Goal: Use online tool/utility: Use online tool/utility

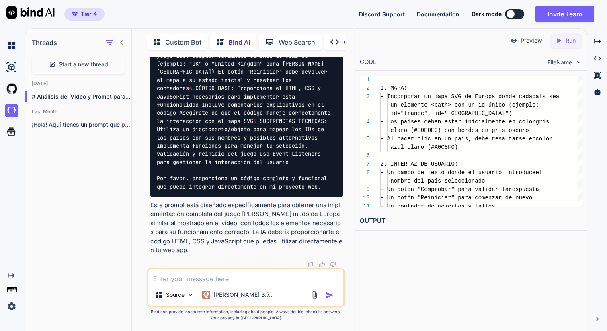
scroll to position [3161, 0]
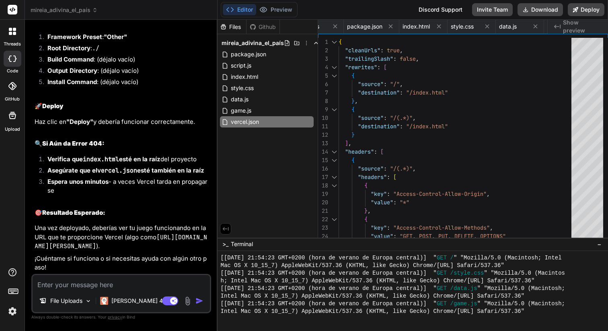
scroll to position [5322, 0]
click at [51, 287] on textarea at bounding box center [121, 282] width 177 height 14
type textarea "f"
type textarea "x"
type textarea "fu"
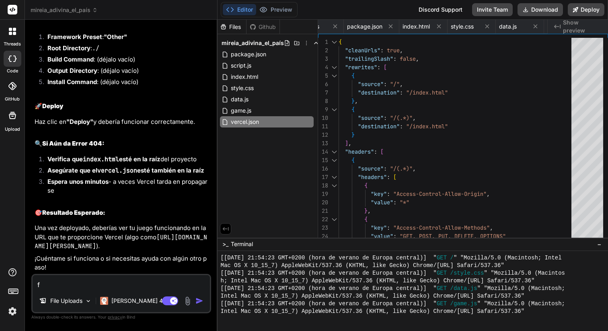
type textarea "x"
type textarea "fun"
type textarea "x"
type textarea "func"
type textarea "x"
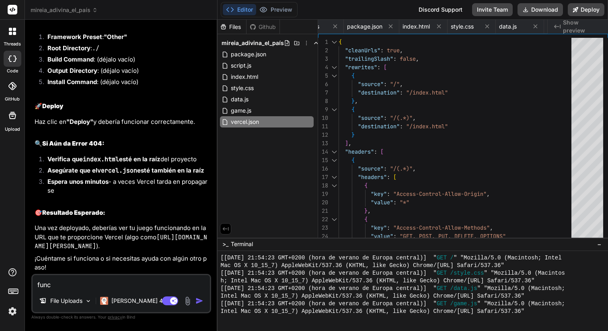
type textarea "funci"
type textarea "x"
type textarea "funcio"
type textarea "x"
type textarea "funcion"
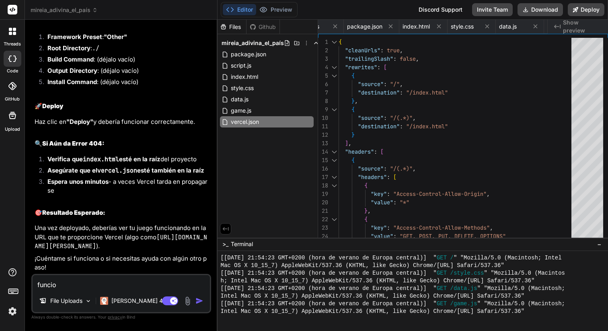
type textarea "x"
type textarea "funciona"
type textarea "x"
type textarea "funciona"
type textarea "x"
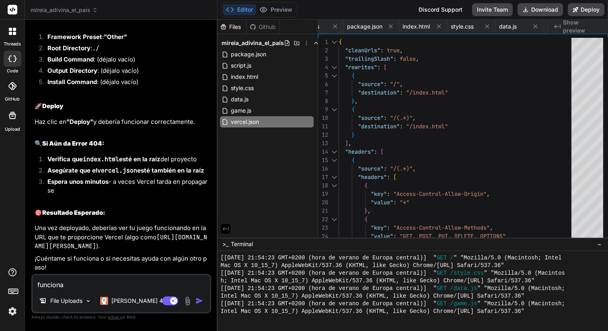
type textarea "funciona p"
type textarea "x"
type textarea "funciona pe"
type textarea "x"
type textarea "funciona per"
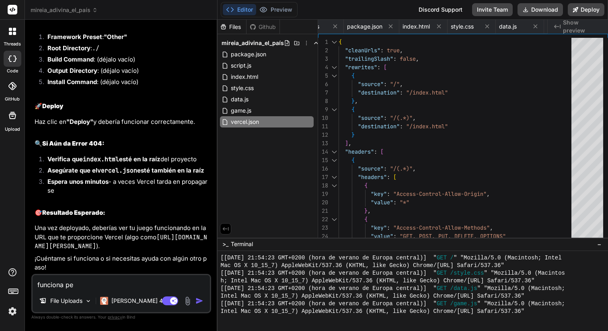
type textarea "x"
type textarea "funciona perf"
type textarea "x"
type textarea "funciona perfe"
type textarea "x"
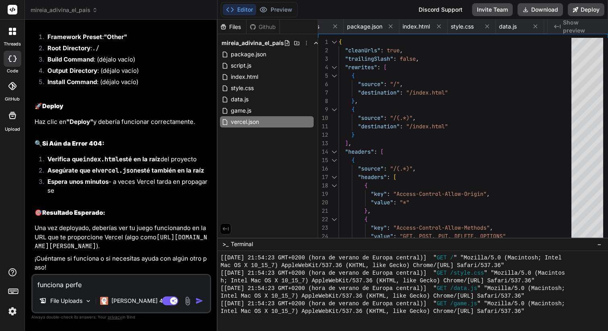
type textarea "funciona perfec"
type textarea "x"
type textarea "funciona perfect"
type textarea "x"
type textarea "funciona perfecta"
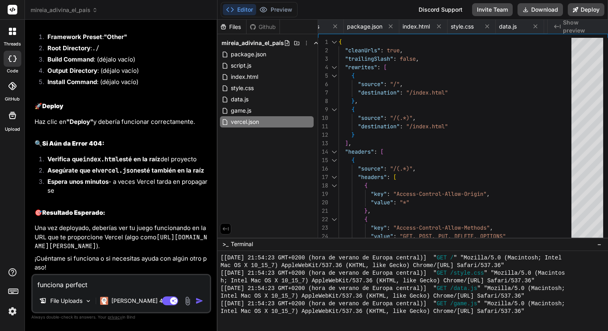
type textarea "x"
type textarea "funciona perfectam"
type textarea "x"
type textarea "funciona perfectame"
type textarea "x"
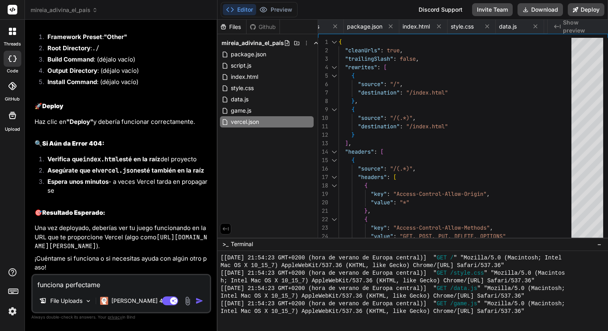
type textarea "funciona perfectamen"
type textarea "x"
type textarea "funciona perfectament"
type textarea "x"
type textarea "funciona perfectamente"
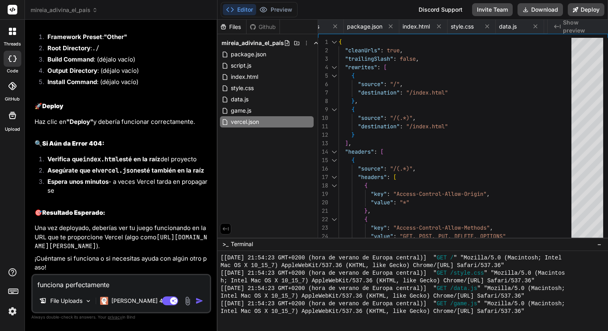
type textarea "x"
type textarea "ç"
type textarea "x"
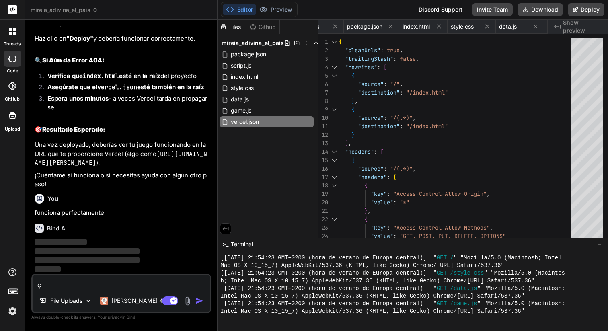
scroll to position [5405, 0]
type textarea "çl"
type textarea "x"
type textarea "çlo"
type textarea "x"
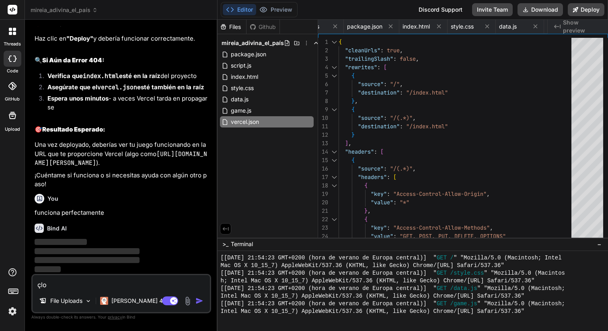
type textarea "çlo"
type textarea "x"
type textarea "çlo u"
type textarea "x"
type textarea "çlo un"
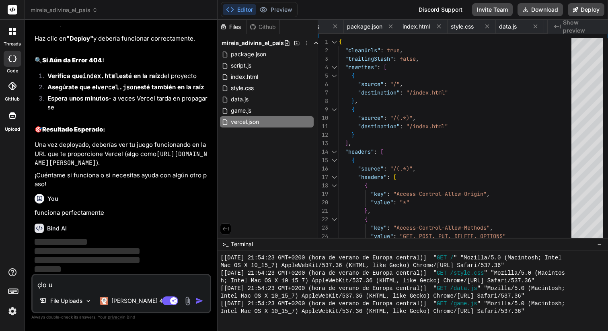
type textarea "x"
type textarea "çlo uni"
type textarea "x"
type textarea "çlo unic"
type textarea "x"
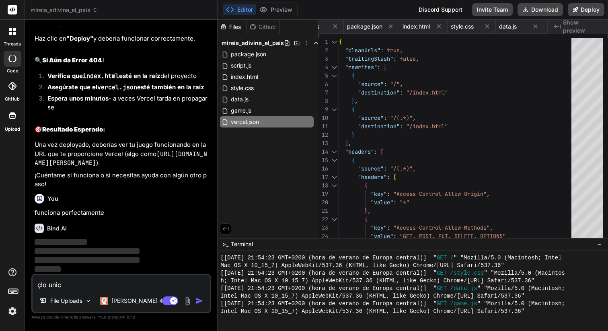
type textarea "çlo unico"
type textarea "x"
type textarea "çlo unico,"
type textarea "x"
type textarea "çlo unico,"
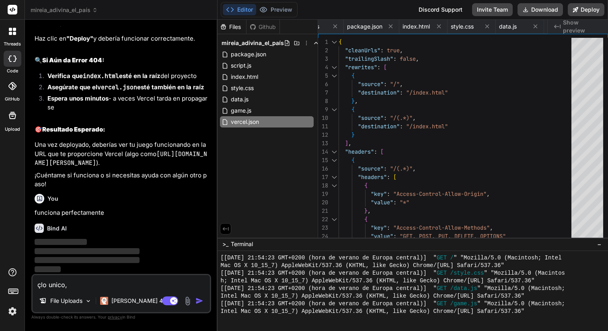
type textarea "x"
type textarea "çlo unico, q"
type textarea "x"
type textarea "çlo unico, qu"
type textarea "x"
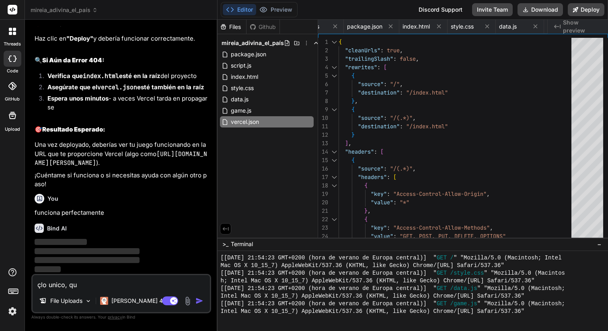
type textarea "çlo unico, que"
type textarea "x"
type textarea "çlo unico, que"
type textarea "x"
type textarea "çlo unico, que n"
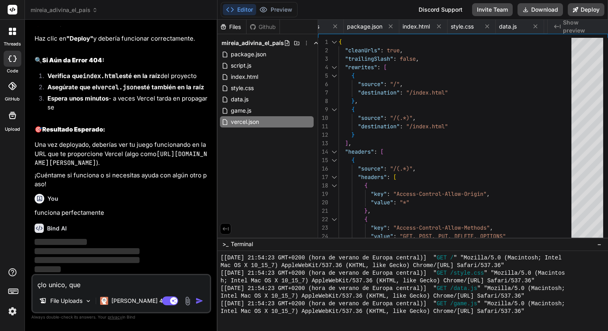
type textarea "x"
type textarea "çlo unico, que no"
type textarea "x"
type textarea "çlo unico, que no"
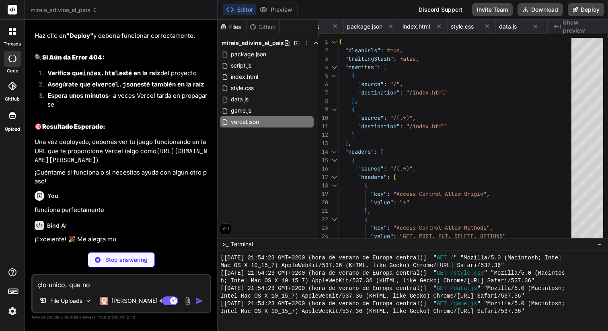
type textarea "x"
type textarea "çlo unico, que no e"
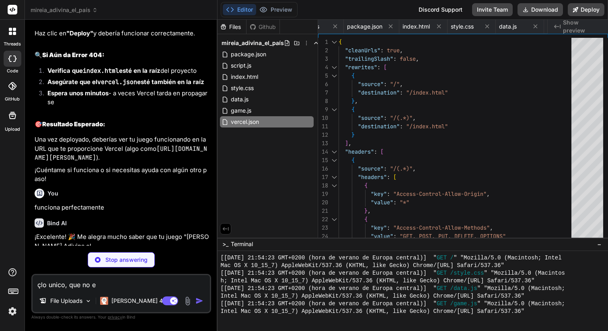
type textarea "x"
type textarea "çlo unico, que no es"
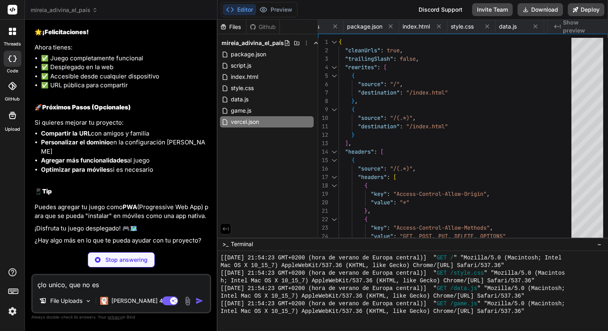
scroll to position [5628, 0]
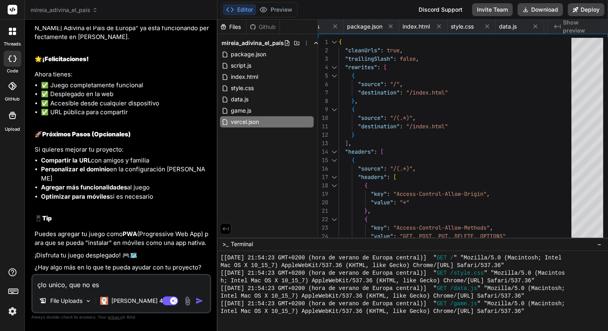
type textarea "x"
click at [47, 287] on textarea "çlo unico, que no es" at bounding box center [121, 282] width 177 height 14
type textarea "v"
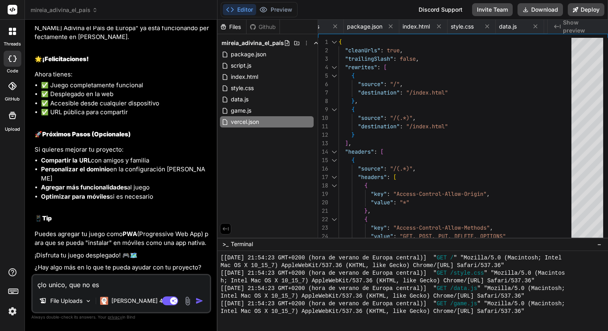
type textarea "x"
type textarea "va"
type textarea "x"
type textarea "val"
type textarea "x"
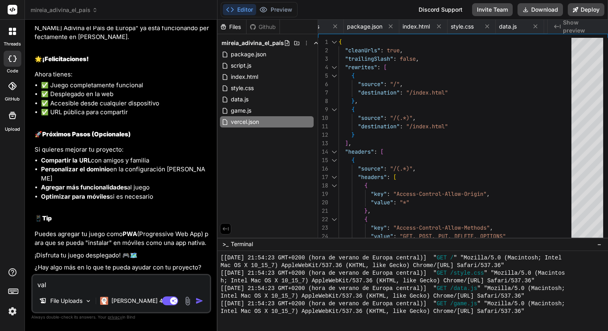
type textarea "vale"
type textarea "x"
type textarea "vale"
type textarea "x"
type textarea "vale"
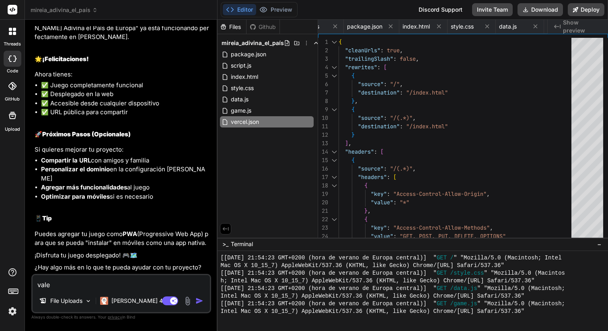
type textarea "x"
type textarea "vale,"
type textarea "x"
type textarea "vale,"
type textarea "x"
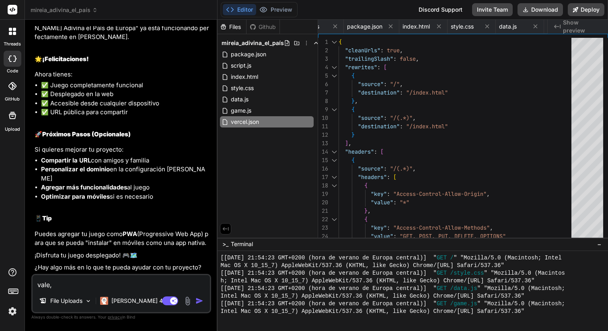
type textarea "vale, l"
type textarea "x"
type textarea "vale, la"
type textarea "x"
type textarea "vale, la"
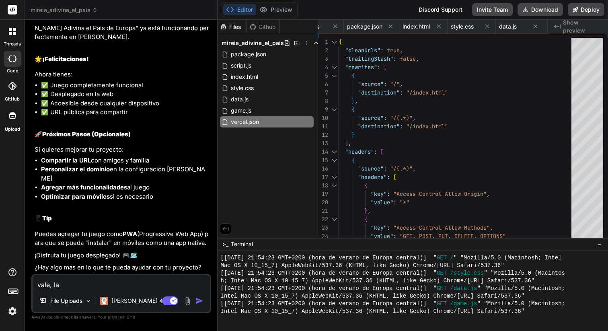
type textarea "x"
type textarea "vale, la v"
type textarea "x"
type textarea "vale, la ve"
type textarea "x"
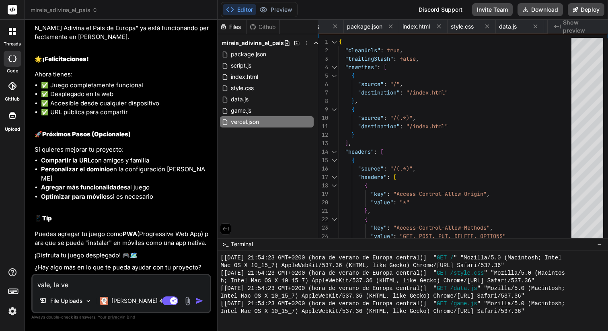
type textarea "vale, la ver"
type textarea "x"
type textarea "vale, la verd"
type textarea "x"
type textarea "vale, la verda"
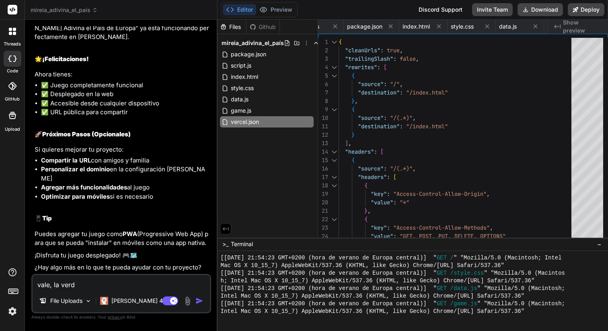
type textarea "x"
type textarea "vale, la verdad"
type textarea "x"
type textarea "vale, la verdad"
type textarea "x"
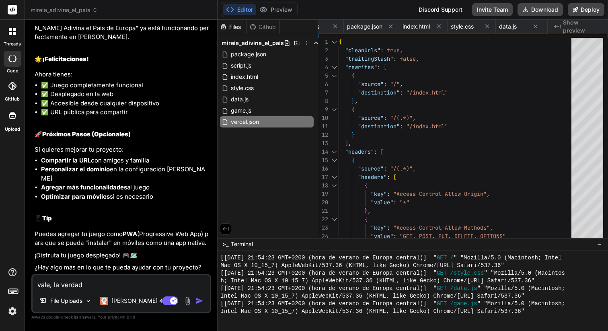
type textarea "vale, la verdad e"
type textarea "x"
type textarea "vale, la verdad es"
type textarea "x"
type textarea "vale, la verdad es"
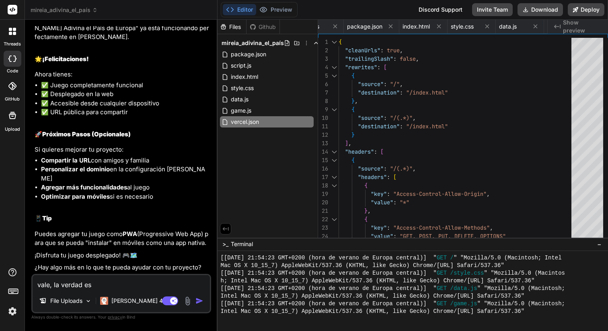
type textarea "x"
type textarea "vale, la verdad es q"
type textarea "x"
type textarea "vale, la verdad es qu"
type textarea "x"
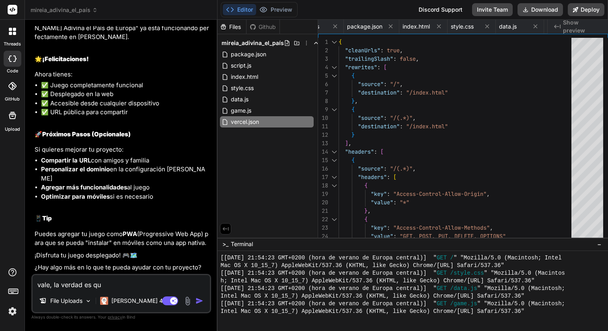
type textarea "vale, la verdad es que"
type textarea "x"
type textarea "vale, la verdad es que"
type textarea "x"
type textarea "vale, la verdad es que e"
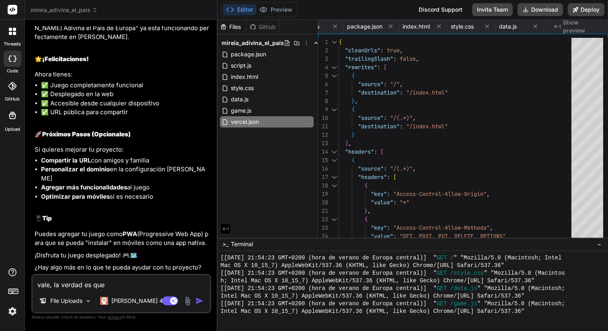
type textarea "x"
type textarea "vale, la verdad es que en"
type textarea "x"
type textarea "vale, la verdad es que en"
type textarea "x"
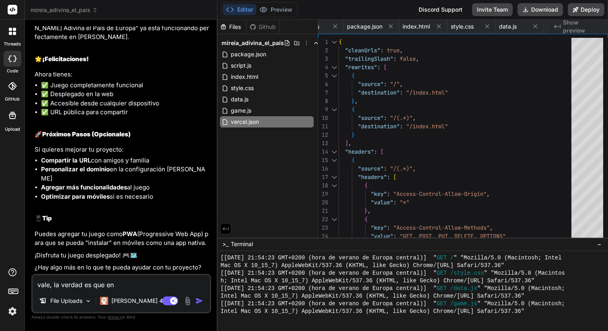
type textarea "vale, la verdad es que en e"
type textarea "x"
type textarea "vale, la verdad es que en el"
type textarea "x"
type textarea "vale, la verdad es que en el"
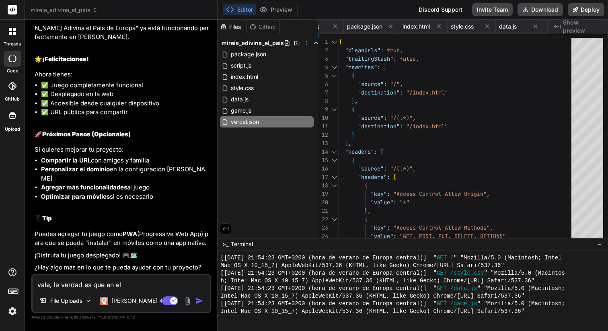
type textarea "x"
type textarea "vale, la verdad es que en el n"
type textarea "x"
type textarea "vale, la verdad es que en el na"
type textarea "x"
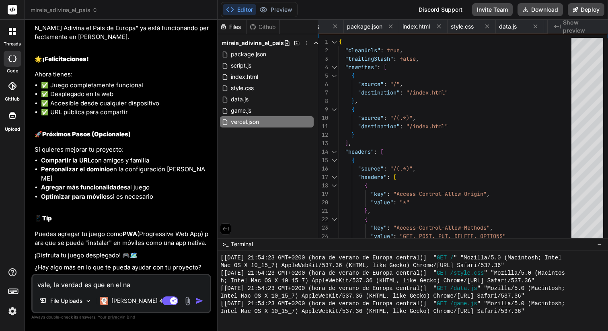
type textarea "vale, la verdad es que en el nav"
type textarea "x"
type textarea "vale, la verdad es que en el nave"
type textarea "x"
type textarea "vale, la verdad es que en el naveg"
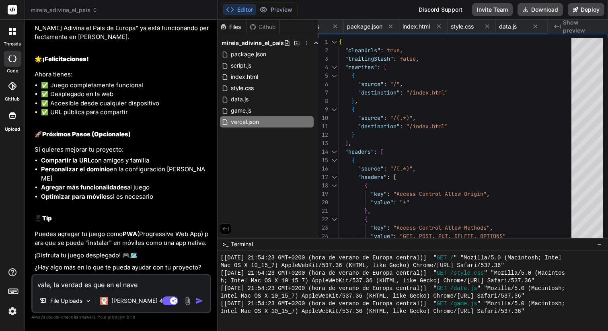
type textarea "x"
type textarea "vale, la verdad es que en el navega"
type textarea "x"
type textarea "vale, la verdad es que en el navegad"
type textarea "x"
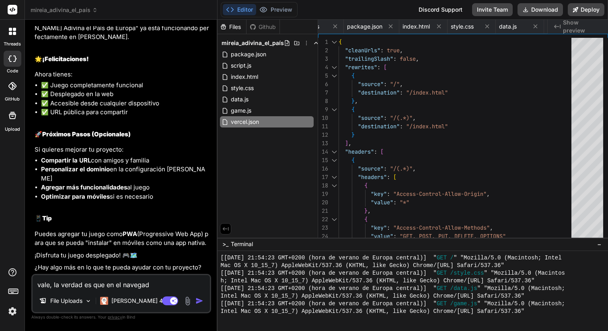
type textarea "vale, la verdad es que en el navegado"
type textarea "x"
type textarea "vale, la verdad es que en el navegador"
type textarea "x"
type textarea "vale, la verdad es que en el navegador"
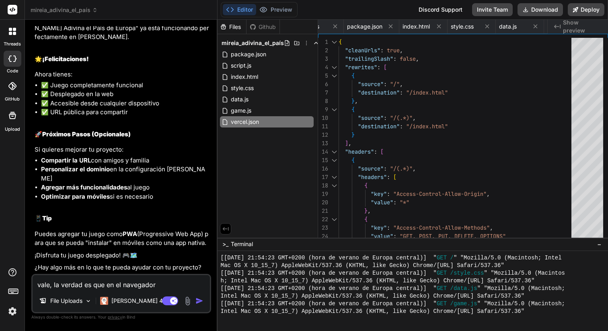
type textarea "x"
type textarea "vale, la verdad es que en el navegador m"
type textarea "x"
type textarea "vale, la verdad es que en el navegador m´"
type textarea "x"
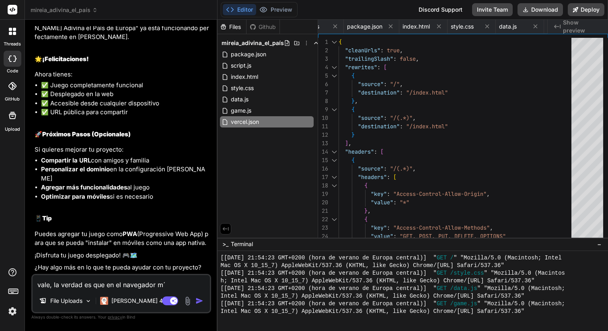
type textarea "vale, la verdad es que en el navegador mó"
type textarea "x"
type textarea "vale, la verdad es que en el navegador móv"
type textarea "x"
type textarea "vale, la verdad es que en el navegador móvi"
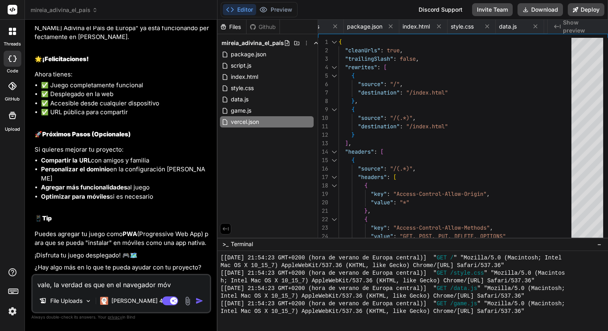
type textarea "x"
type textarea "vale, la verdad es que en el navegador móvil"
type textarea "x"
type textarea "vale, la verdad es que en el navegador móvil"
type textarea "x"
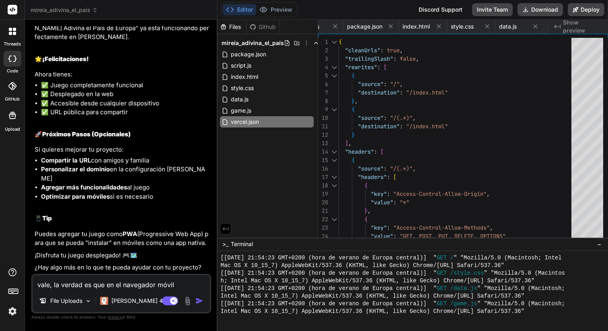
type textarea "vale, la verdad es que en el navegador móvil s"
type textarea "x"
type textarea "vale, la verdad es que en el navegador móvil se"
type textarea "x"
type textarea "vale, la verdad es que en el navegador móvil se"
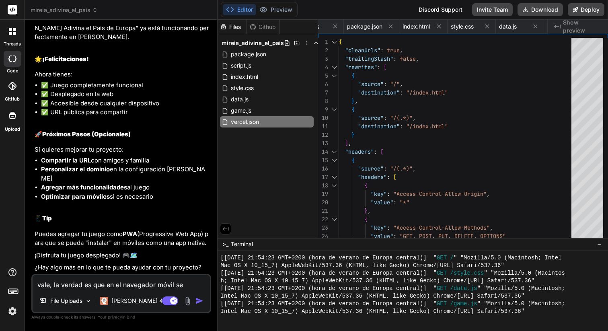
type textarea "x"
type textarea "vale, la verdad es que en el navegador móvil se v"
type textarea "x"
type textarea "vale, la verdad es que en el navegador móvil se ve"
type textarea "x"
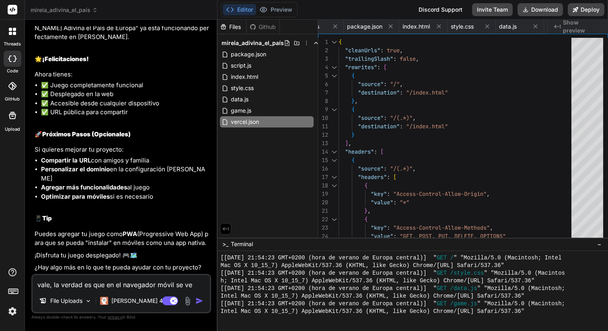
type textarea "vale, la verdad es que en el navegador móvil se v"
type textarea "x"
type textarea "vale, la verdad es que en el navegador móvil se"
type textarea "x"
type textarea "vale, la verdad es que en el navegador móvil se"
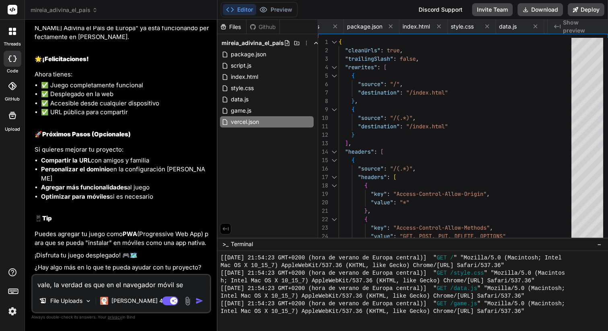
type textarea "x"
type textarea "vale, la verdad es que en el navegador móvil s"
type textarea "x"
type textarea "vale, la verdad es que en el navegador móvil"
type textarea "x"
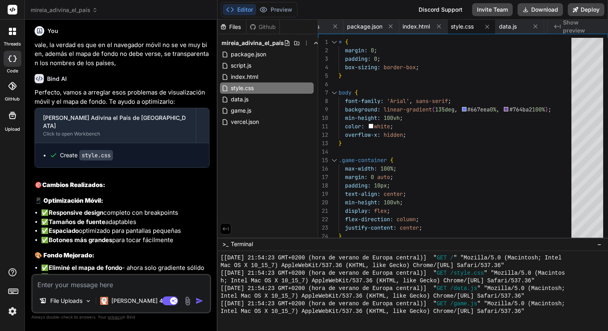
scroll to position [5869, 0]
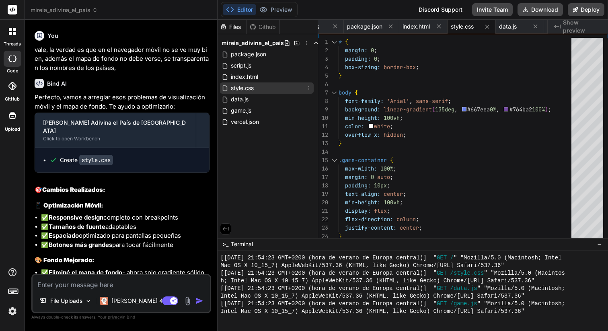
click at [309, 88] on icon at bounding box center [309, 88] width 6 height 6
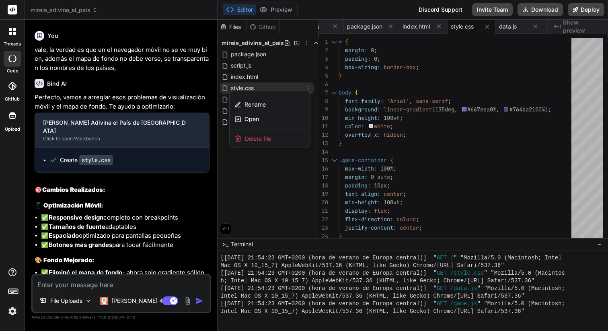
click at [309, 88] on div at bounding box center [413, 175] width 391 height 311
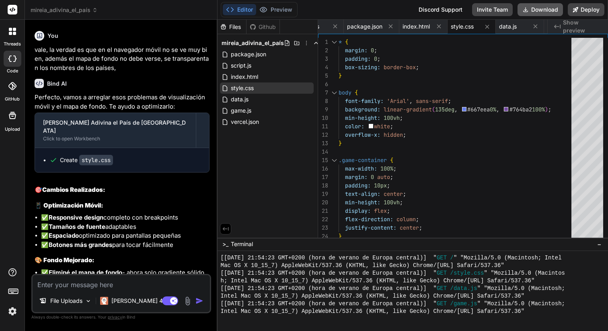
click at [539, 9] on button "Download" at bounding box center [539, 9] width 45 height 13
click at [96, 285] on textarea at bounding box center [121, 282] width 177 height 14
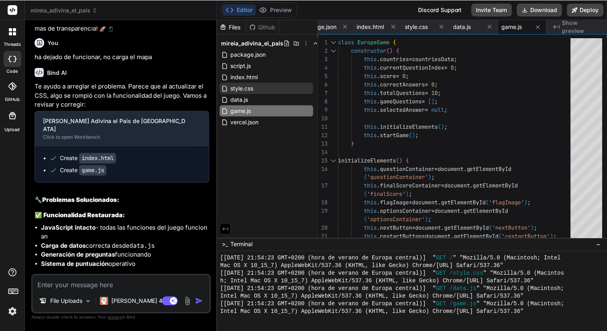
scroll to position [6226, 0]
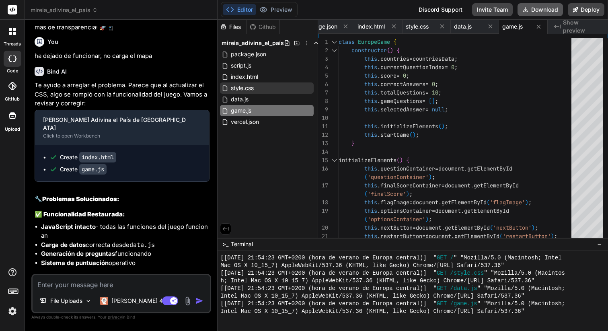
click at [536, 9] on button "Download" at bounding box center [539, 9] width 45 height 13
click at [274, 11] on button "Preview" at bounding box center [275, 9] width 39 height 11
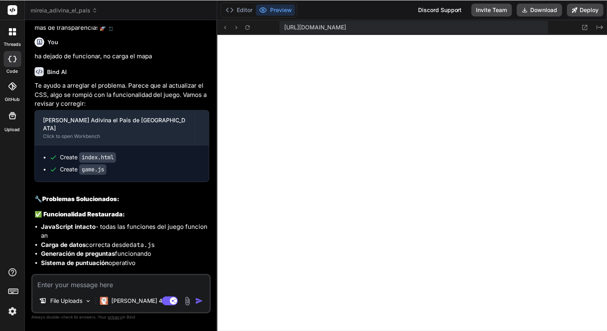
scroll to position [6235, 0]
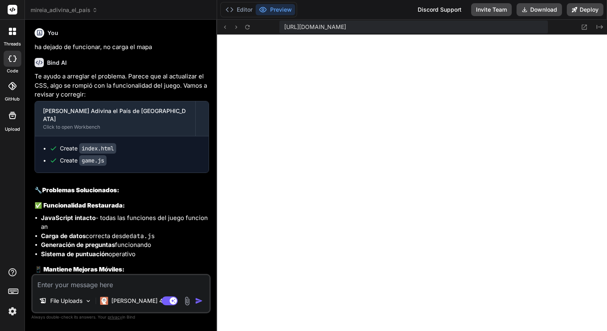
click at [83, 275] on textarea at bounding box center [121, 282] width 177 height 14
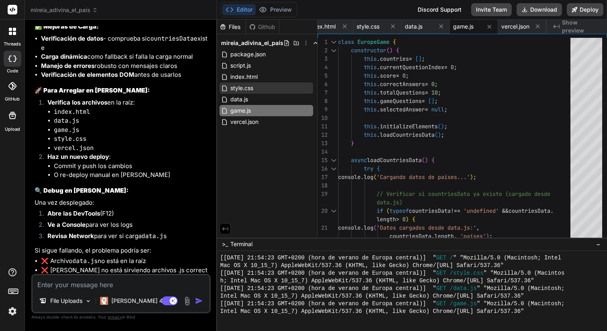
scroll to position [6786, 0]
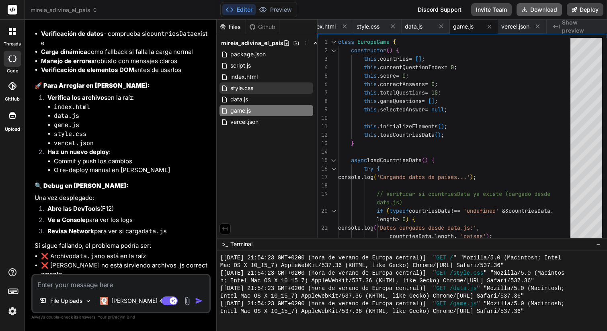
click at [540, 7] on button "Download" at bounding box center [539, 9] width 45 height 13
click at [54, 281] on textarea at bounding box center [121, 282] width 177 height 14
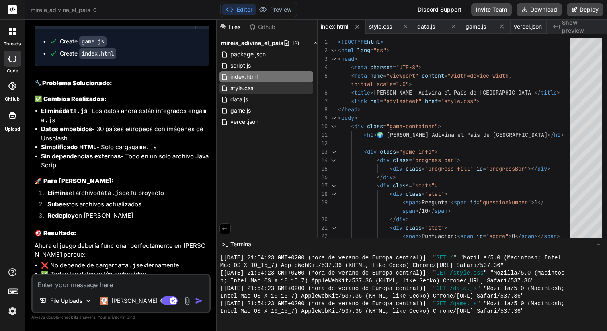
scroll to position [7180, 0]
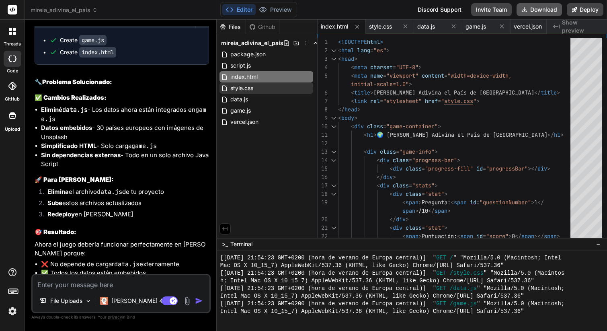
click at [540, 11] on button "Download" at bounding box center [539, 9] width 45 height 13
